Goal: Task Accomplishment & Management: Manage account settings

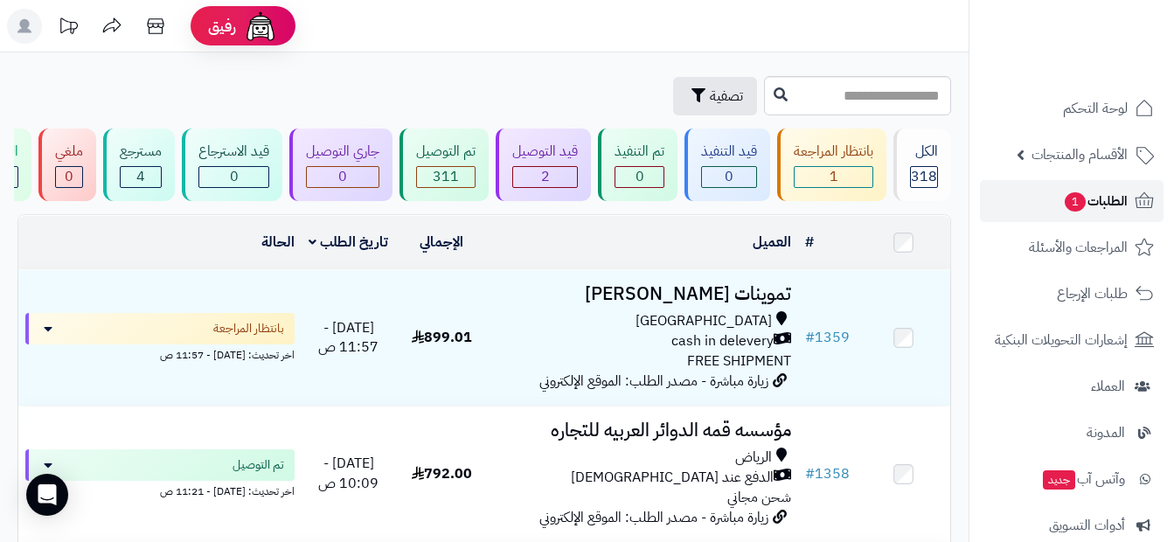
click at [1107, 206] on span "الطلبات 1" at bounding box center [1095, 201] width 65 height 24
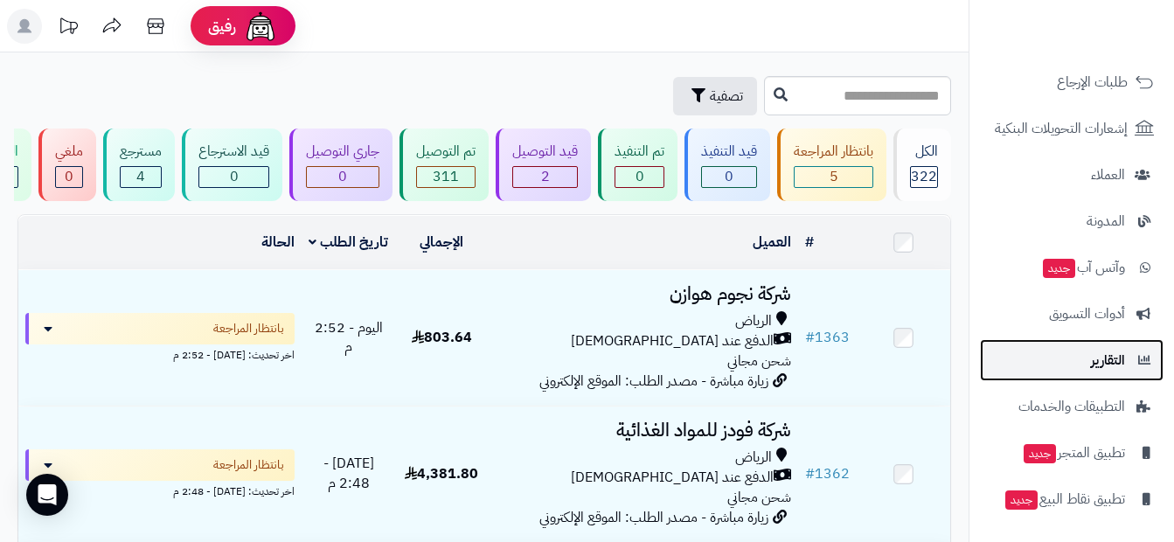
click at [1136, 363] on icon at bounding box center [1143, 360] width 16 height 12
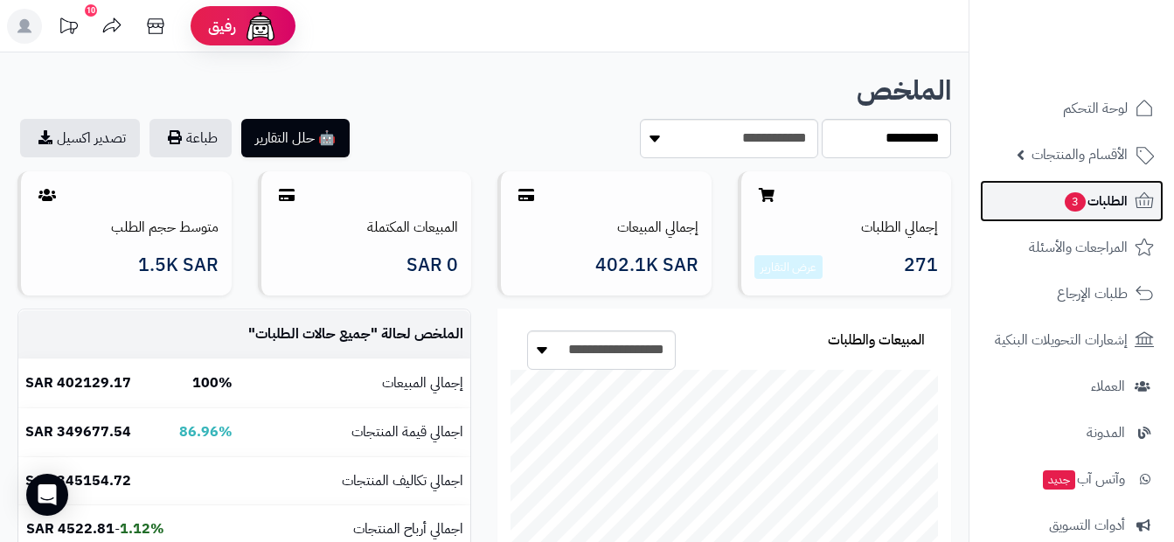
click at [1066, 203] on span "3" at bounding box center [1075, 201] width 23 height 21
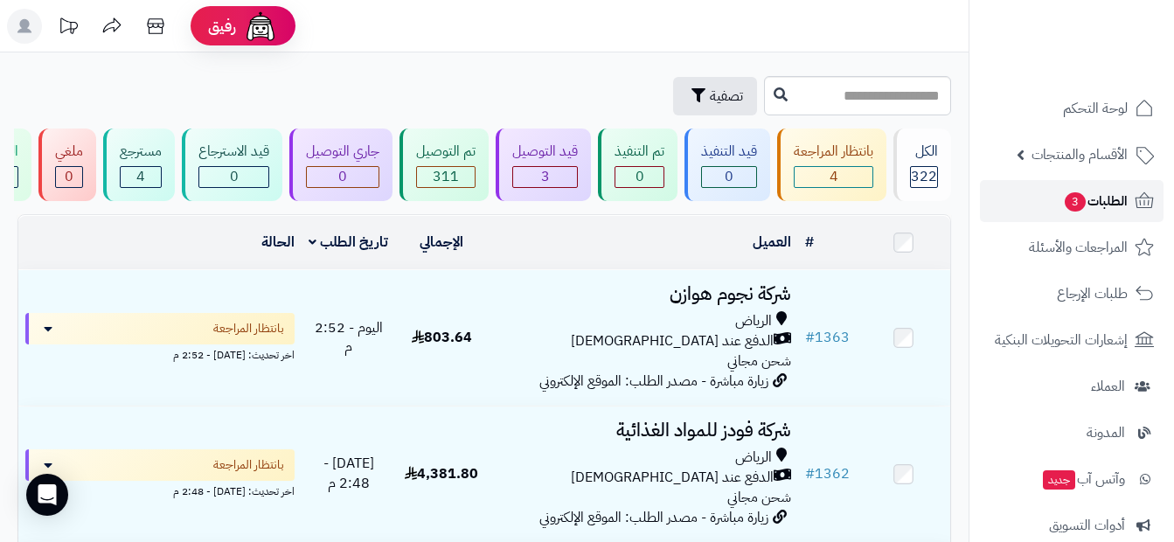
drag, startPoint x: 0, startPoint y: 0, endPoint x: 1066, endPoint y: 203, distance: 1084.7
click at [1066, 203] on span "3" at bounding box center [1076, 202] width 22 height 20
click at [1087, 197] on span "الطلبات 3" at bounding box center [1095, 201] width 65 height 24
click at [1111, 220] on link "الطلبات 3" at bounding box center [1072, 201] width 184 height 42
